Goal: Navigation & Orientation: Find specific page/section

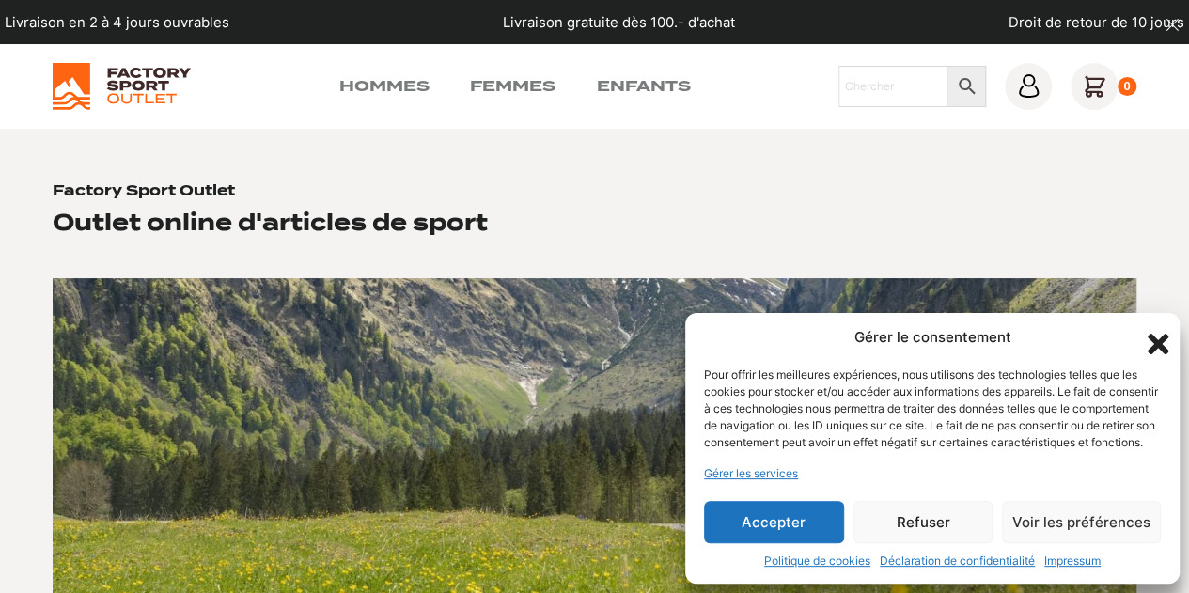
click at [1152, 334] on icon "Fermer la boîte de dialogue" at bounding box center [1158, 344] width 21 height 21
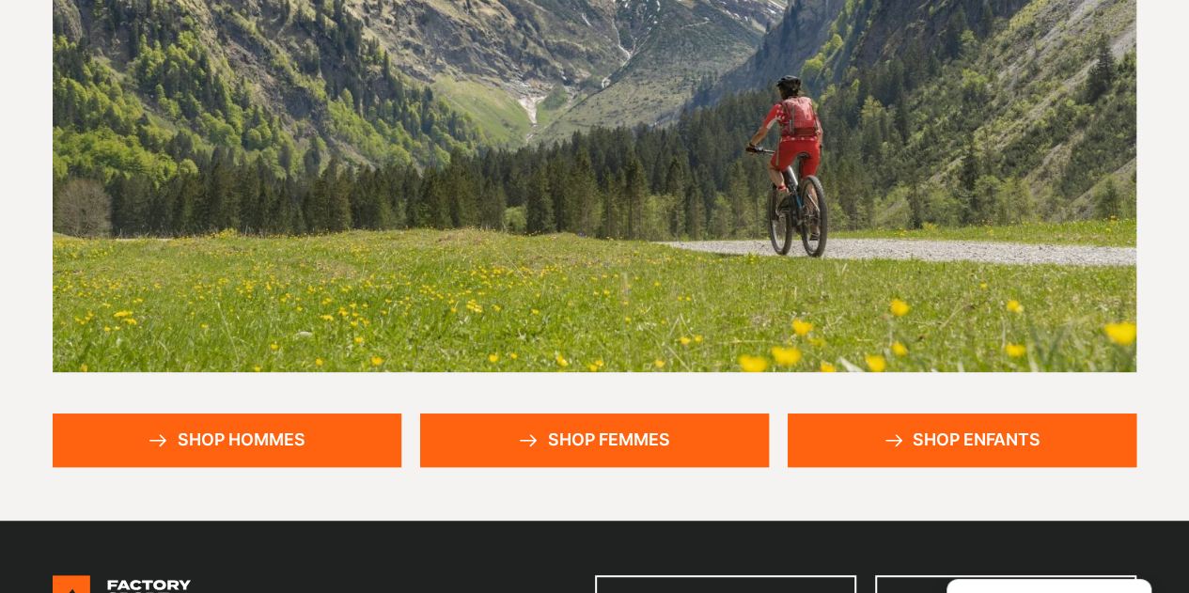
scroll to position [470, 0]
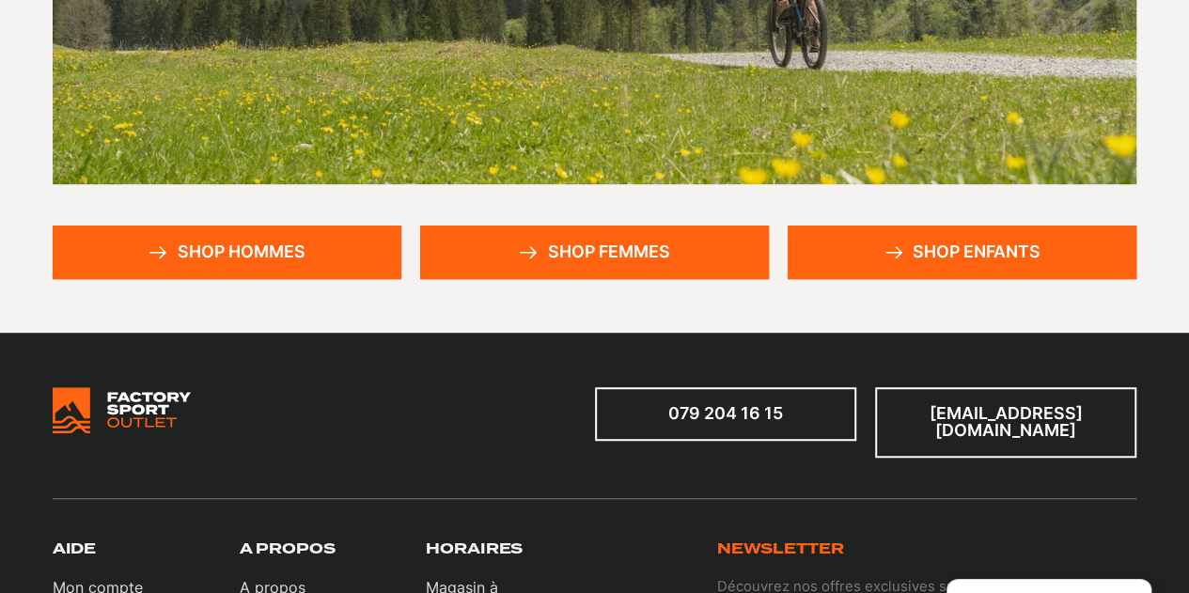
click at [241, 258] on link "Shop hommes" at bounding box center [227, 253] width 349 height 54
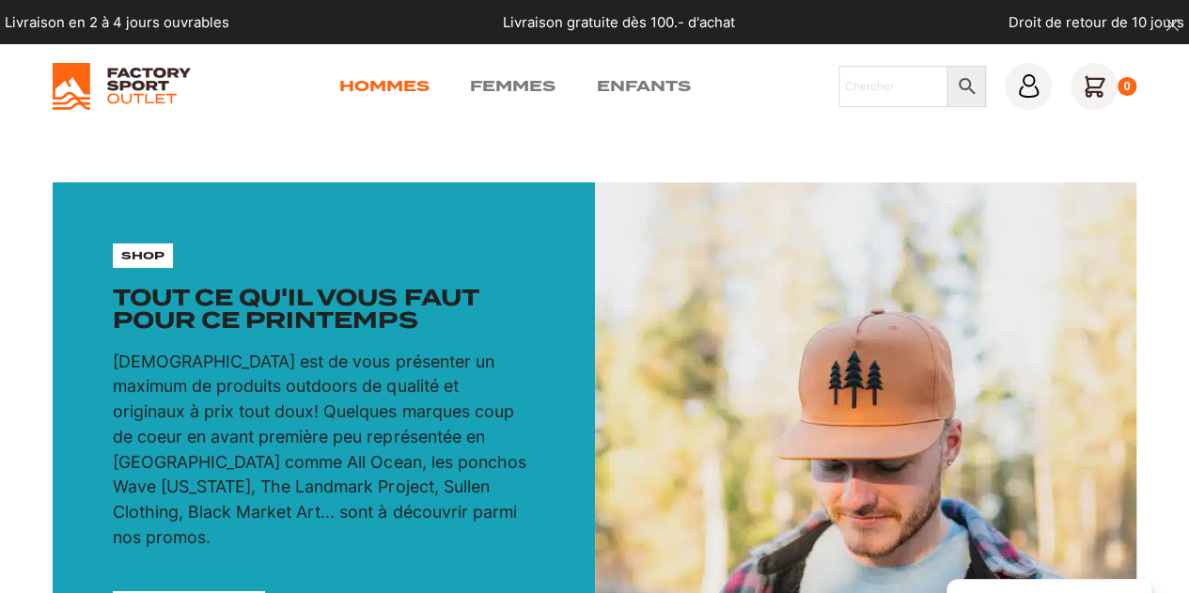
click at [402, 86] on link "Hommes" at bounding box center [384, 86] width 90 height 23
click at [406, 84] on link "Hommes" at bounding box center [384, 86] width 90 height 23
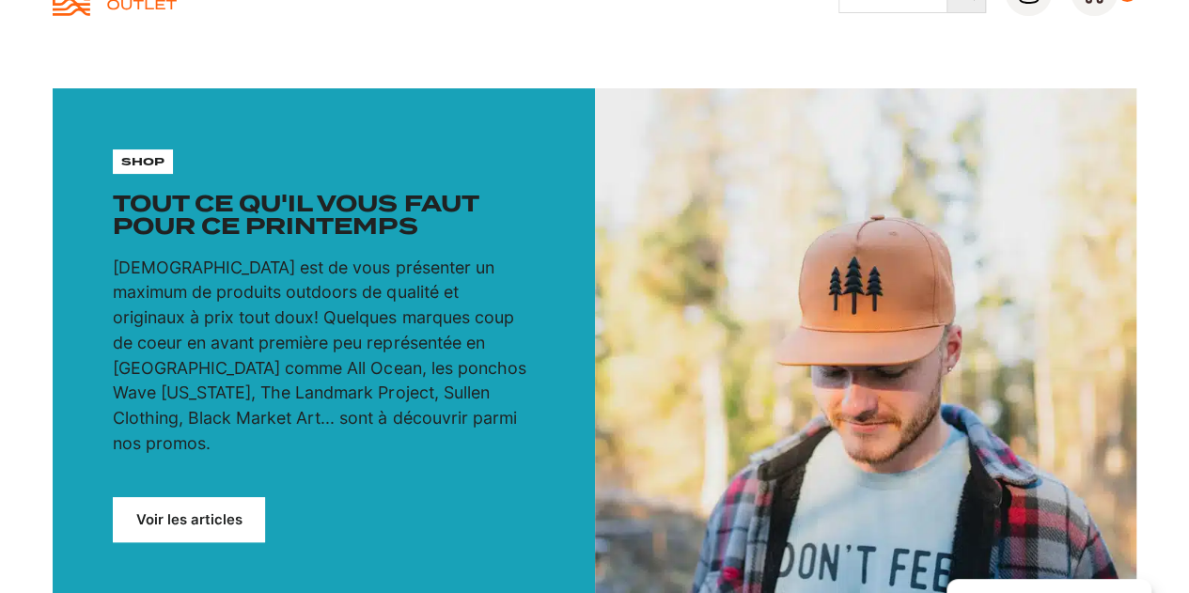
click at [202, 497] on link "Voir les articles" at bounding box center [189, 520] width 152 height 46
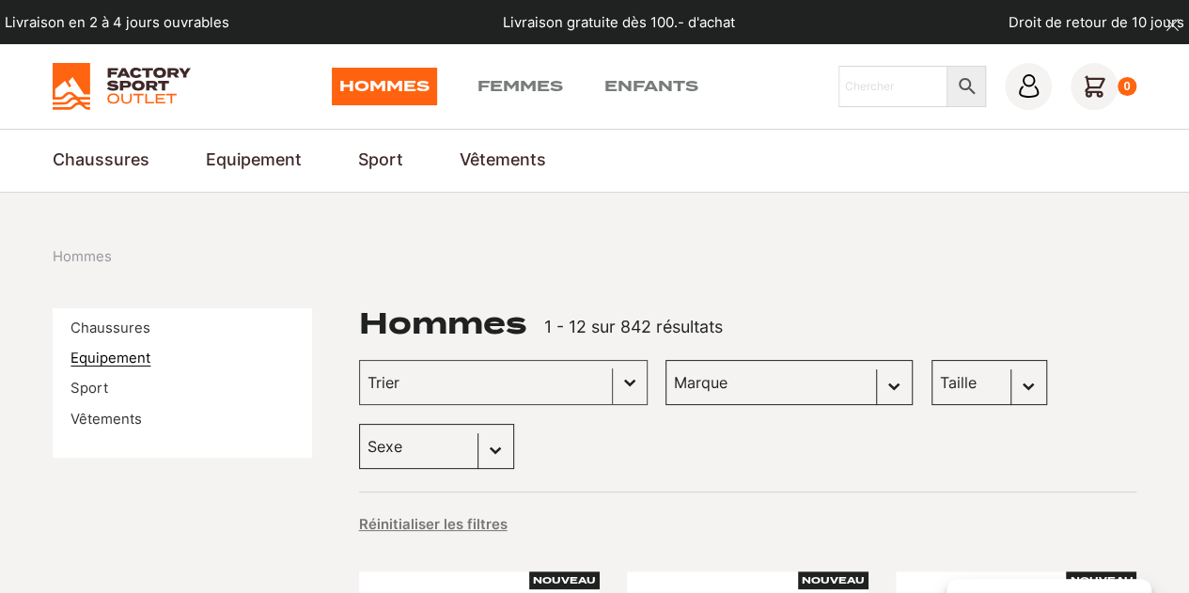
click at [124, 356] on link "Equipement" at bounding box center [111, 358] width 80 height 17
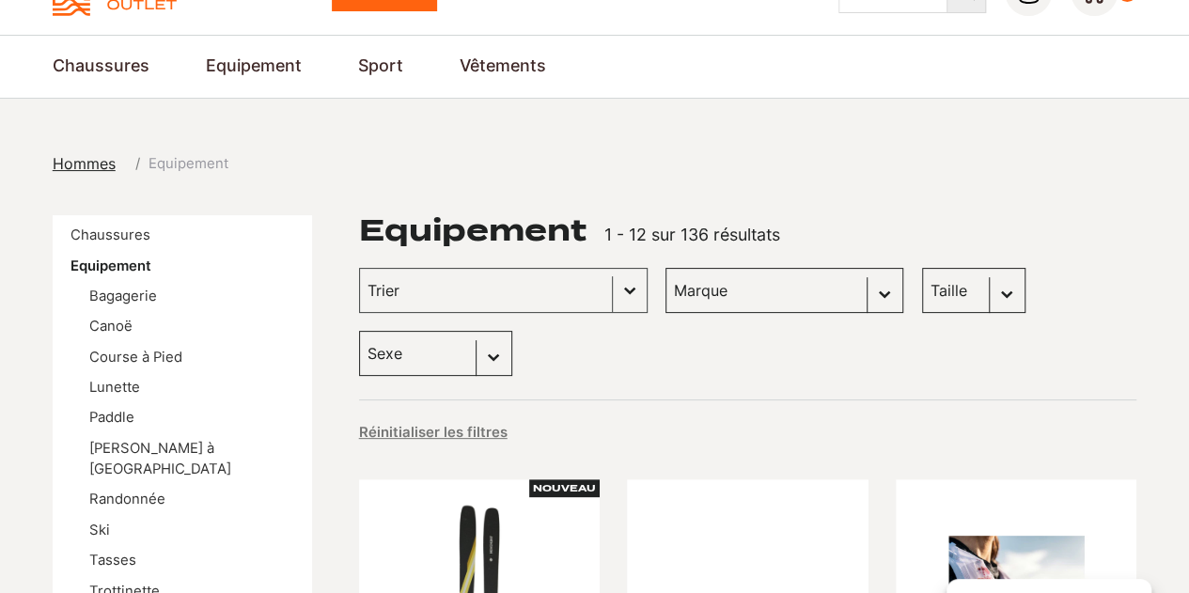
scroll to position [188, 0]
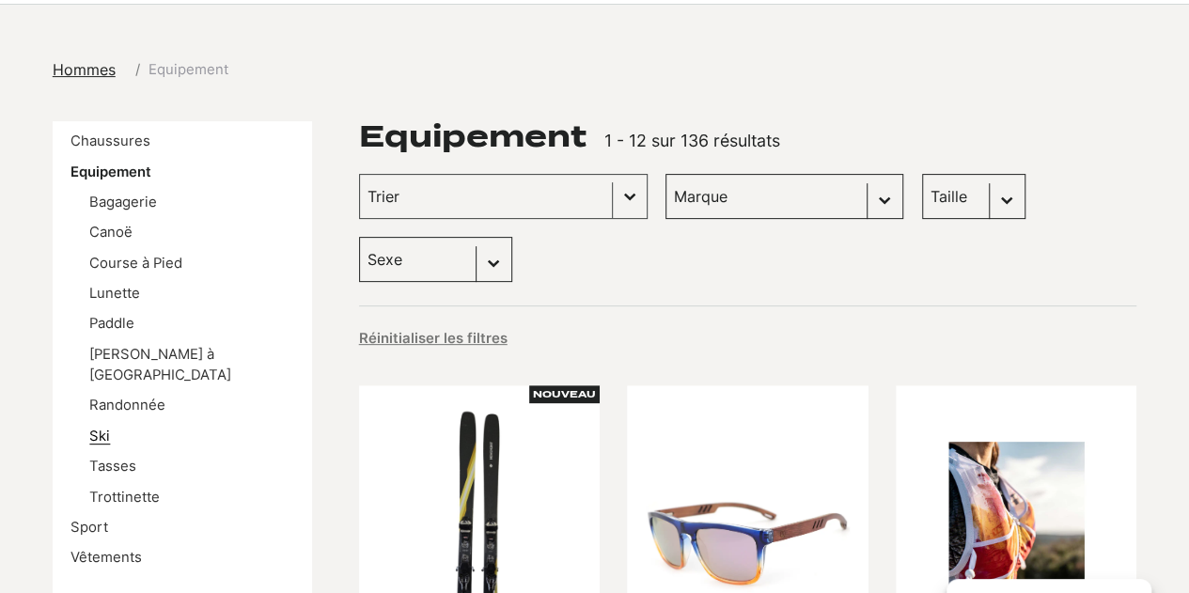
click at [96, 428] on link "Ski" at bounding box center [99, 436] width 21 height 17
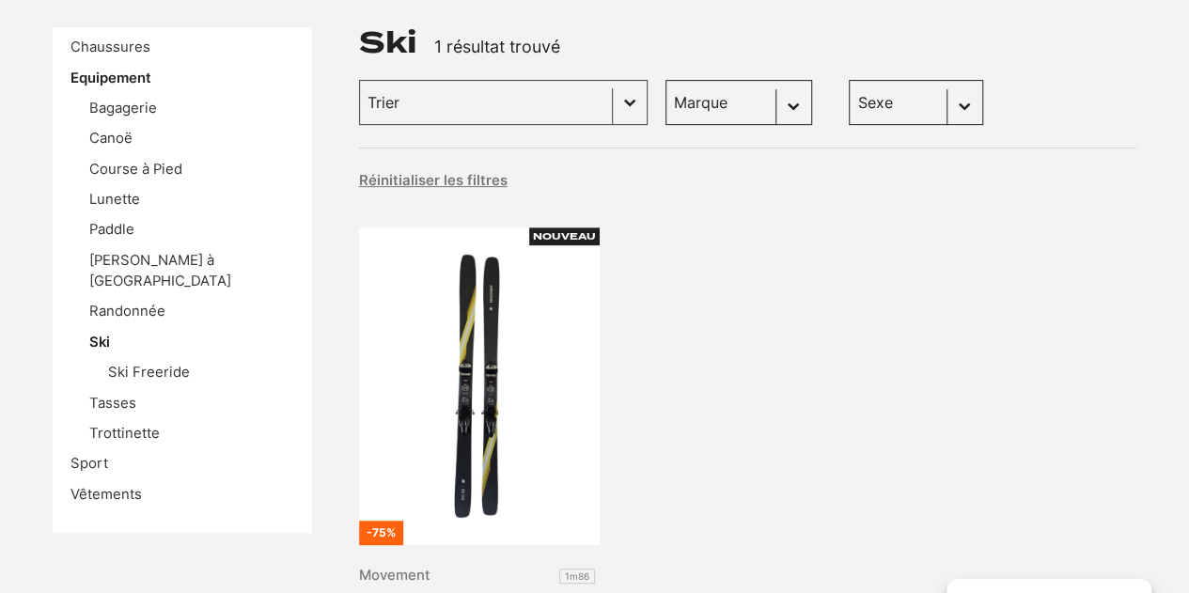
scroll to position [376, 0]
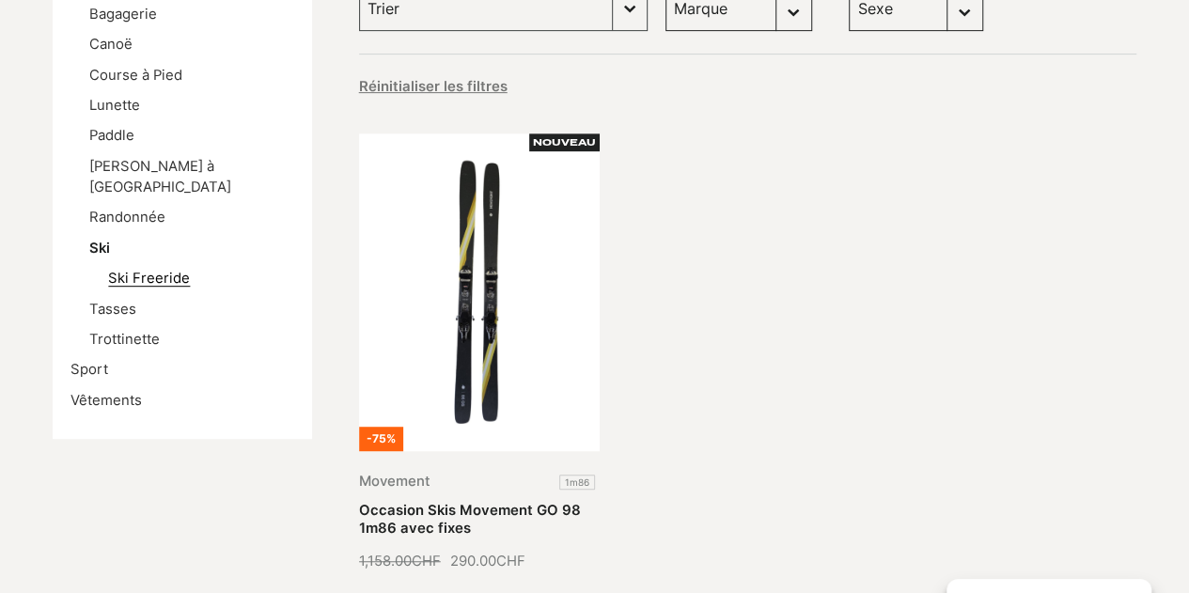
click at [132, 270] on link "Ski Freeride" at bounding box center [149, 278] width 82 height 17
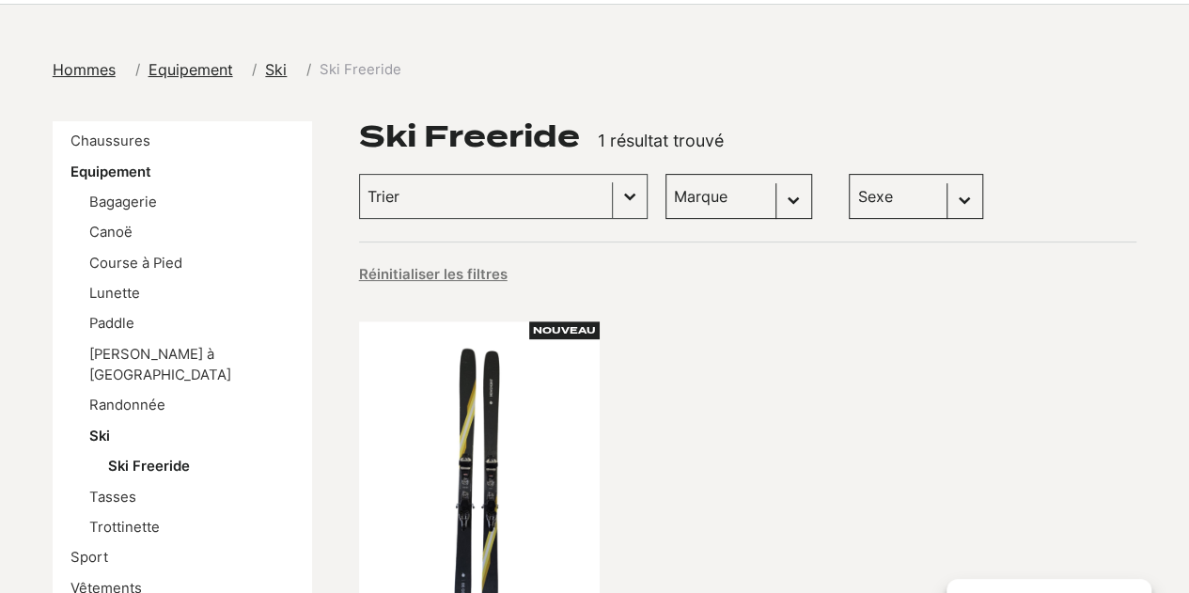
scroll to position [282, 0]
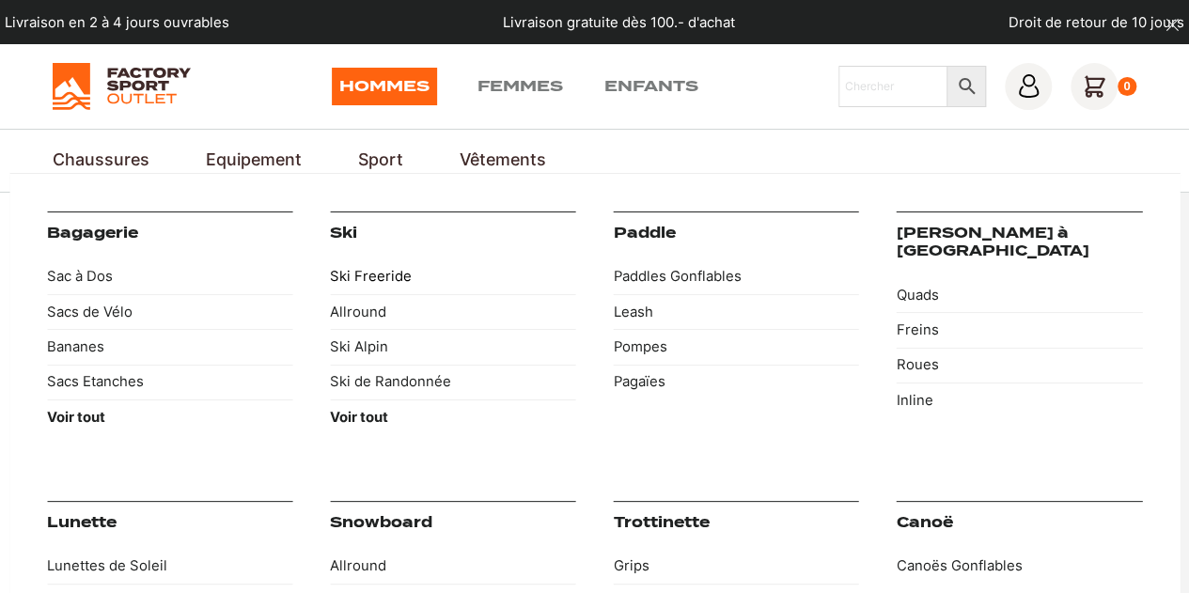
click at [370, 275] on link "Ski Freeride" at bounding box center [452, 276] width 245 height 35
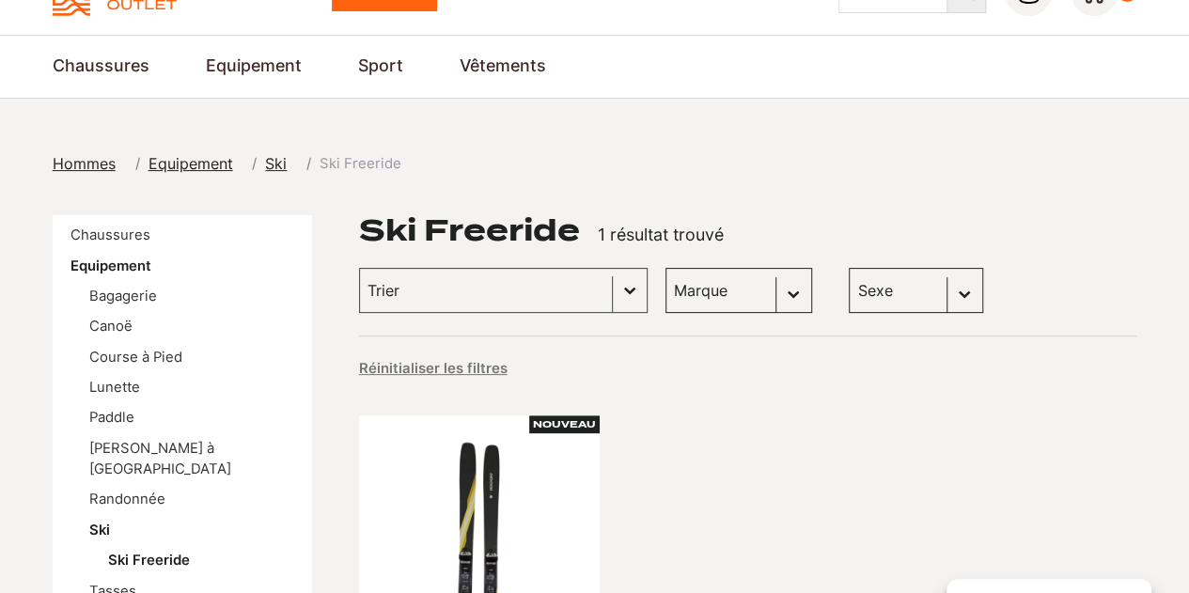
scroll to position [188, 0]
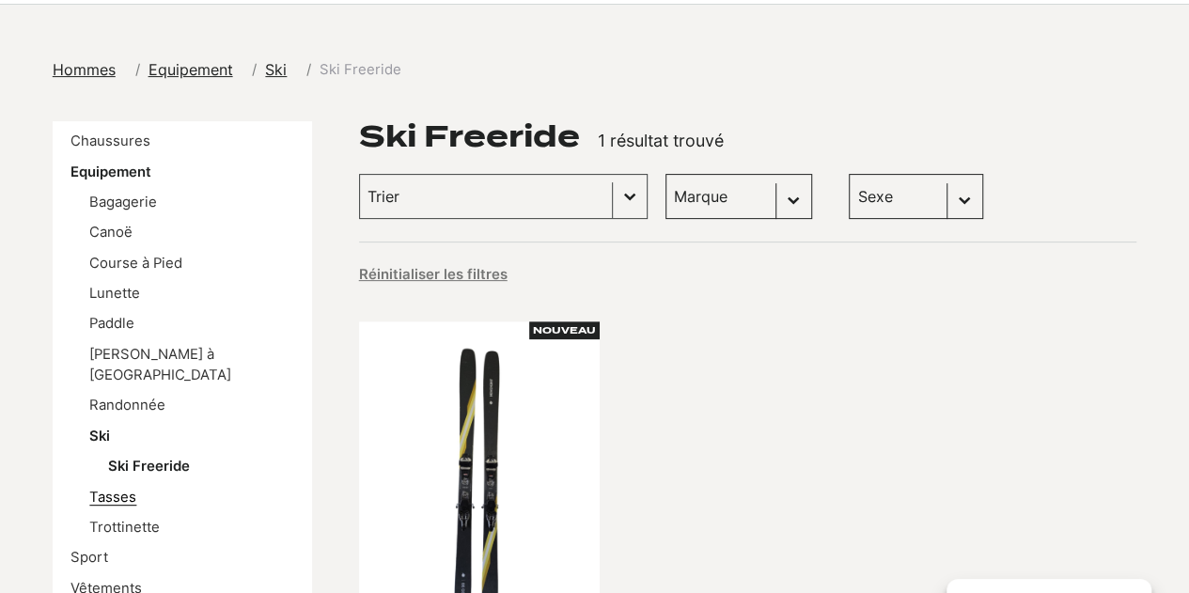
click at [102, 489] on link "Tasses" at bounding box center [112, 497] width 47 height 17
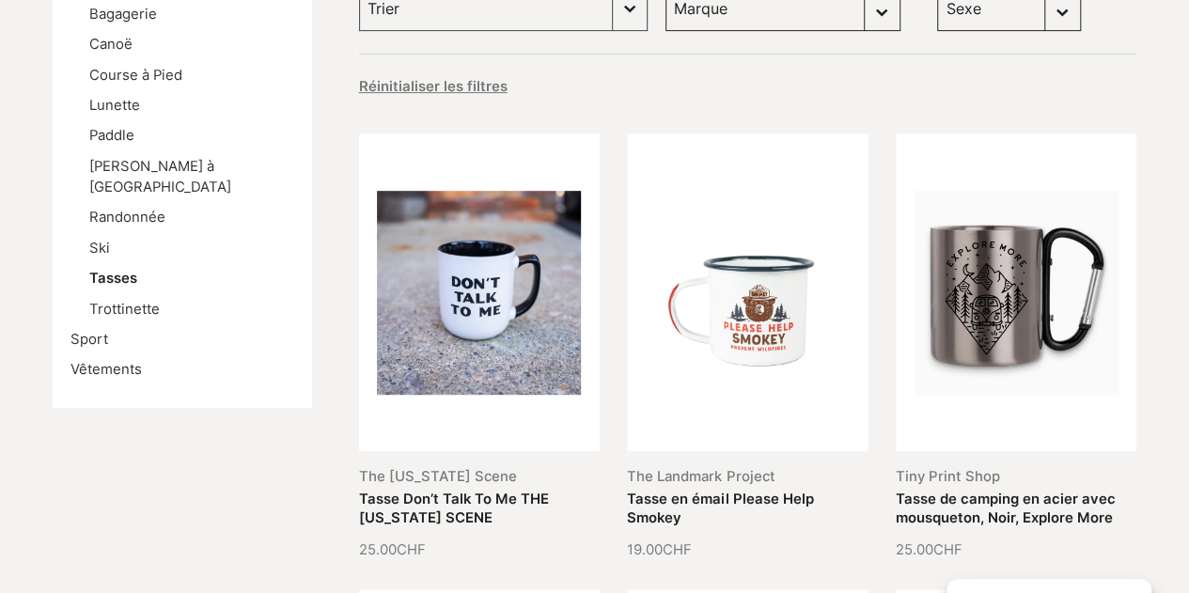
scroll to position [282, 0]
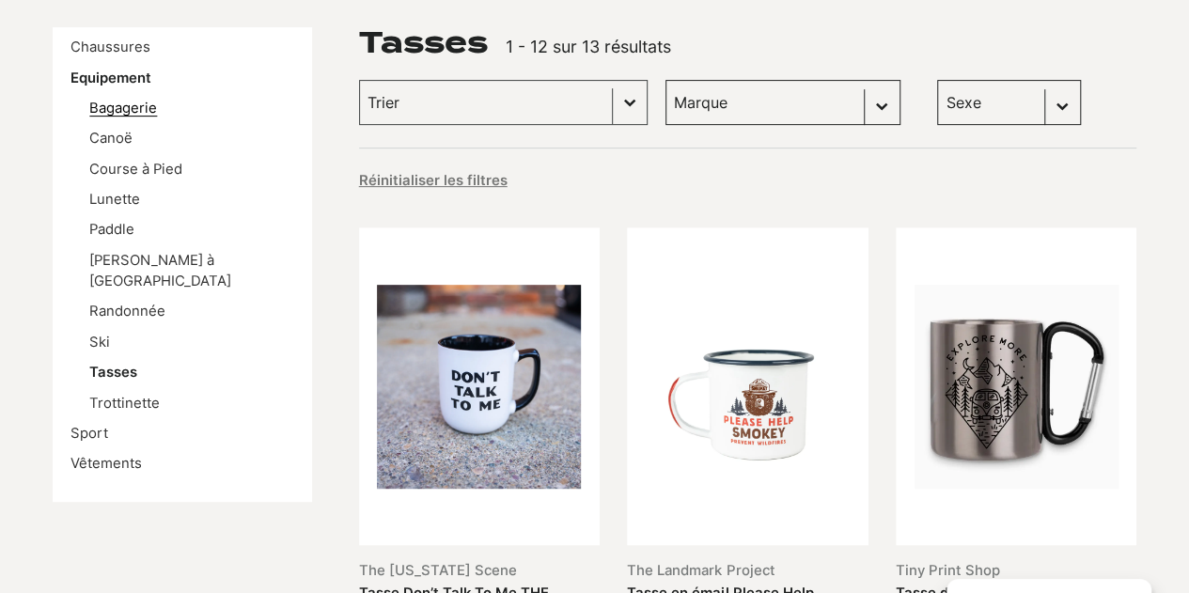
click at [122, 108] on link "Bagagerie" at bounding box center [123, 108] width 68 height 17
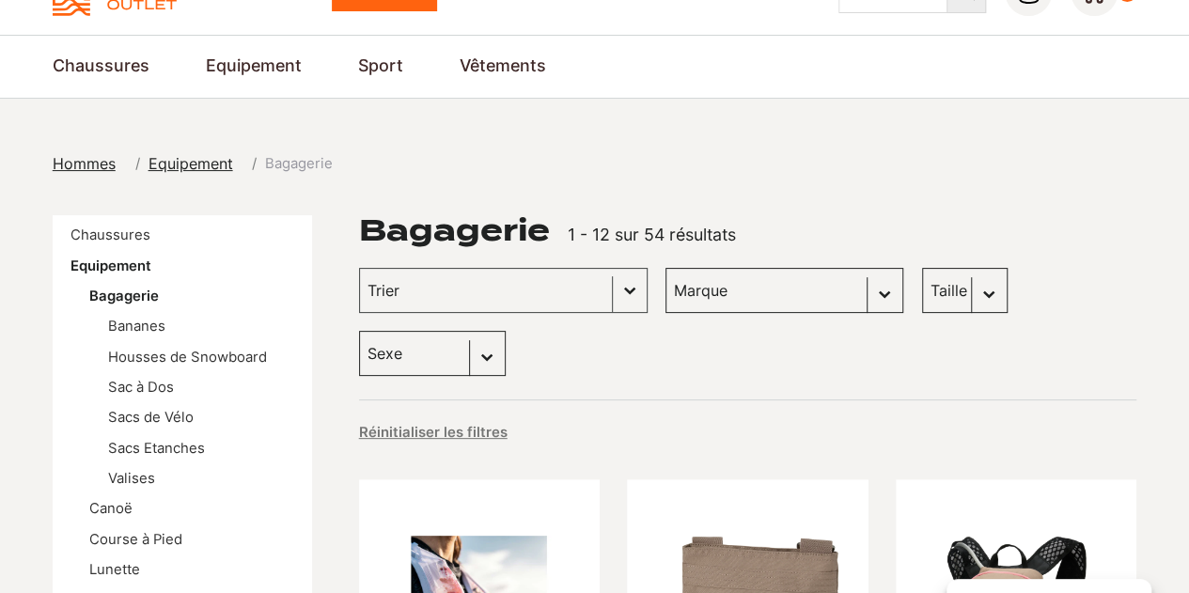
scroll to position [188, 0]
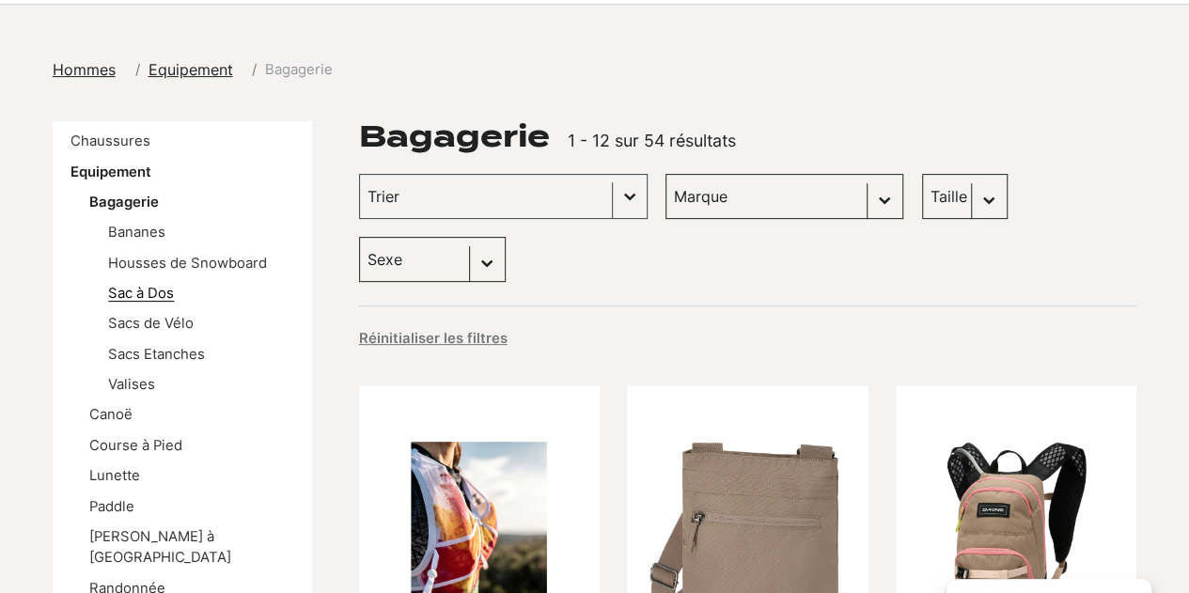
click at [156, 295] on link "Sac à Dos" at bounding box center [141, 293] width 66 height 17
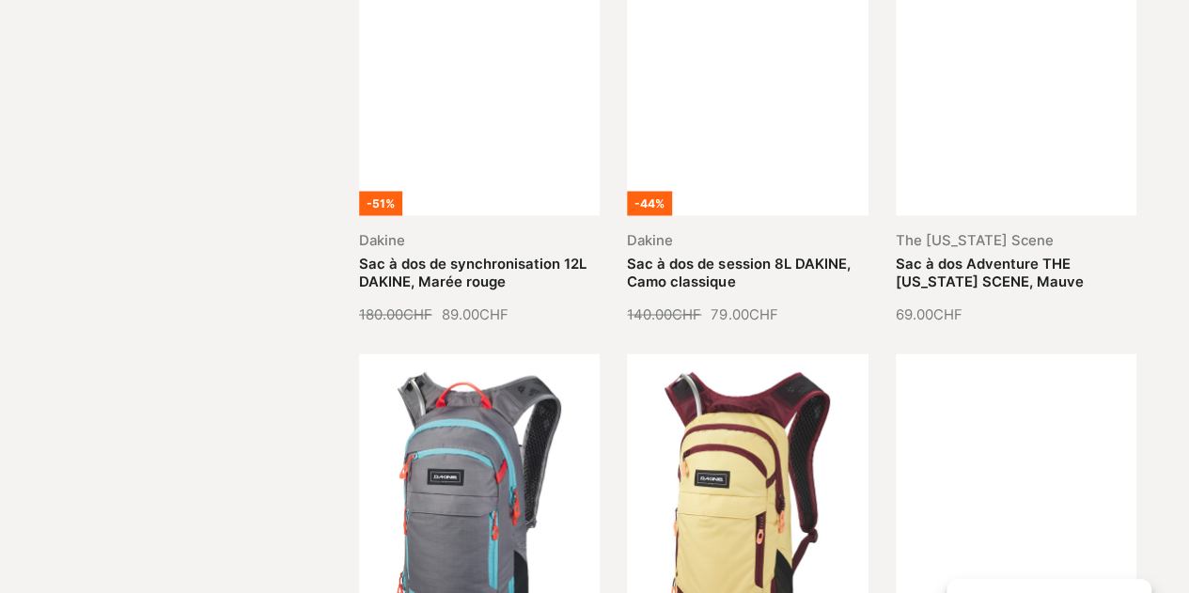
scroll to position [2068, 0]
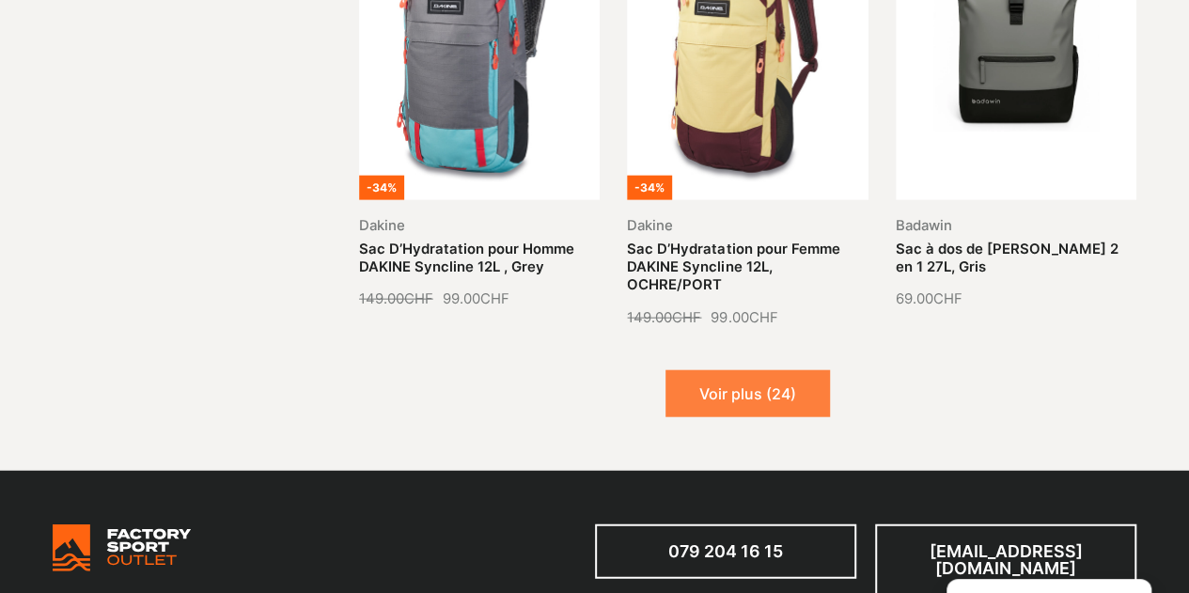
click at [730, 370] on button "Voir plus (24)" at bounding box center [748, 393] width 165 height 47
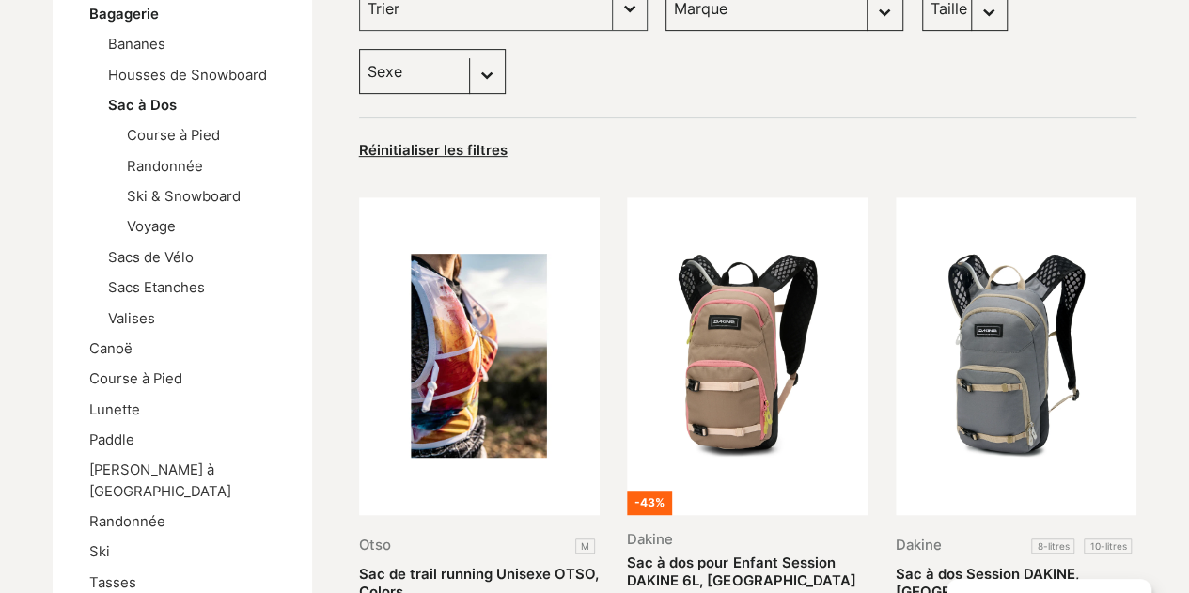
scroll to position [470, 0]
